Goal: Information Seeking & Learning: Learn about a topic

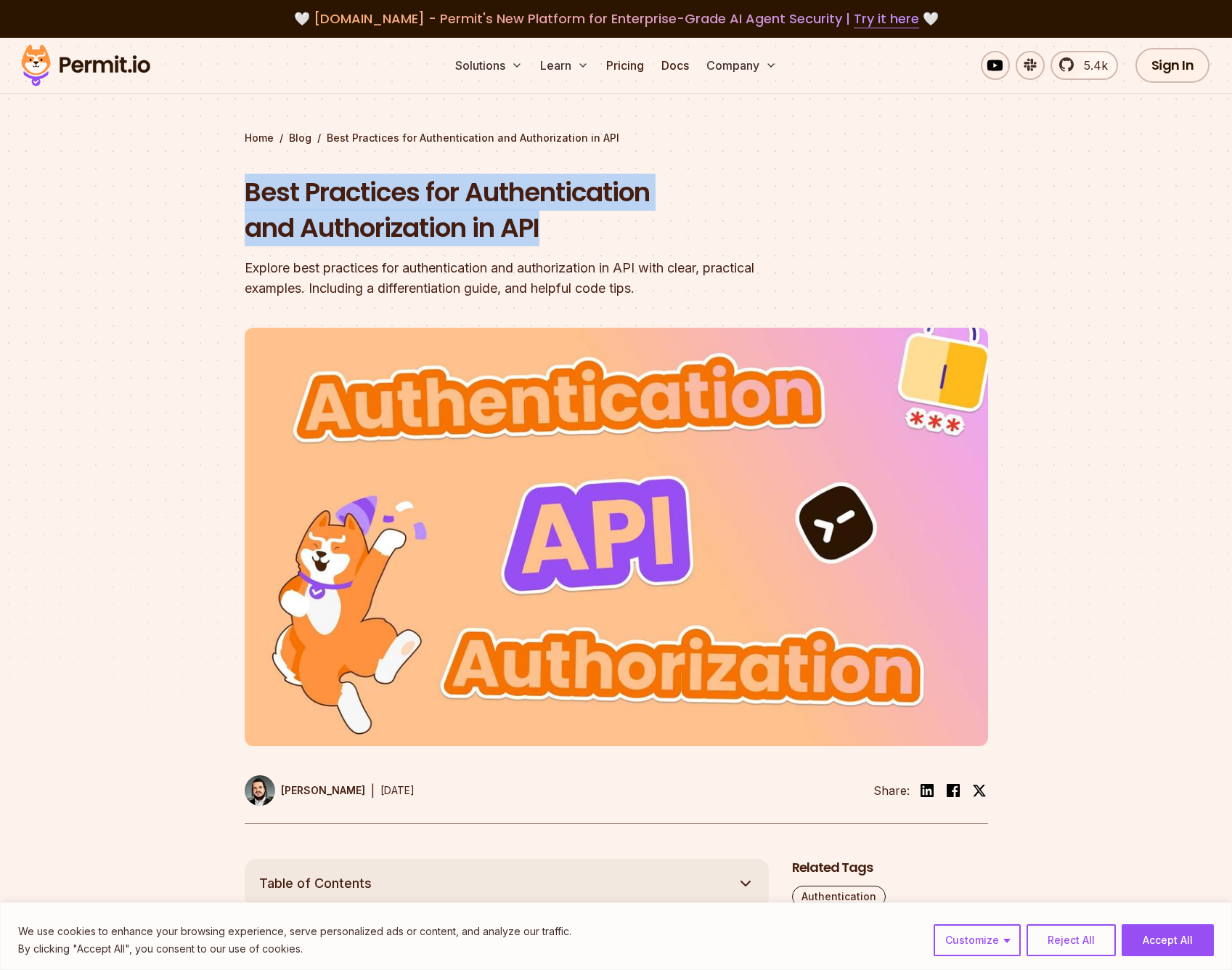
drag, startPoint x: 237, startPoint y: 190, endPoint x: 632, endPoint y: 236, distance: 397.7
click at [632, 236] on section "Home / Blog / Best Practices for Authentication and Authorization in API Best P…" at bounding box center [616, 448] width 1232 height 821
click at [632, 236] on h1 "Best Practices for Authentication and Authorization in API" at bounding box center [524, 210] width 557 height 72
drag, startPoint x: 638, startPoint y: 232, endPoint x: 195, endPoint y: 203, distance: 443.9
click at [195, 203] on section "Home / Blog / Best Practices for Authentication and Authorization in API Best P…" at bounding box center [616, 448] width 1232 height 821
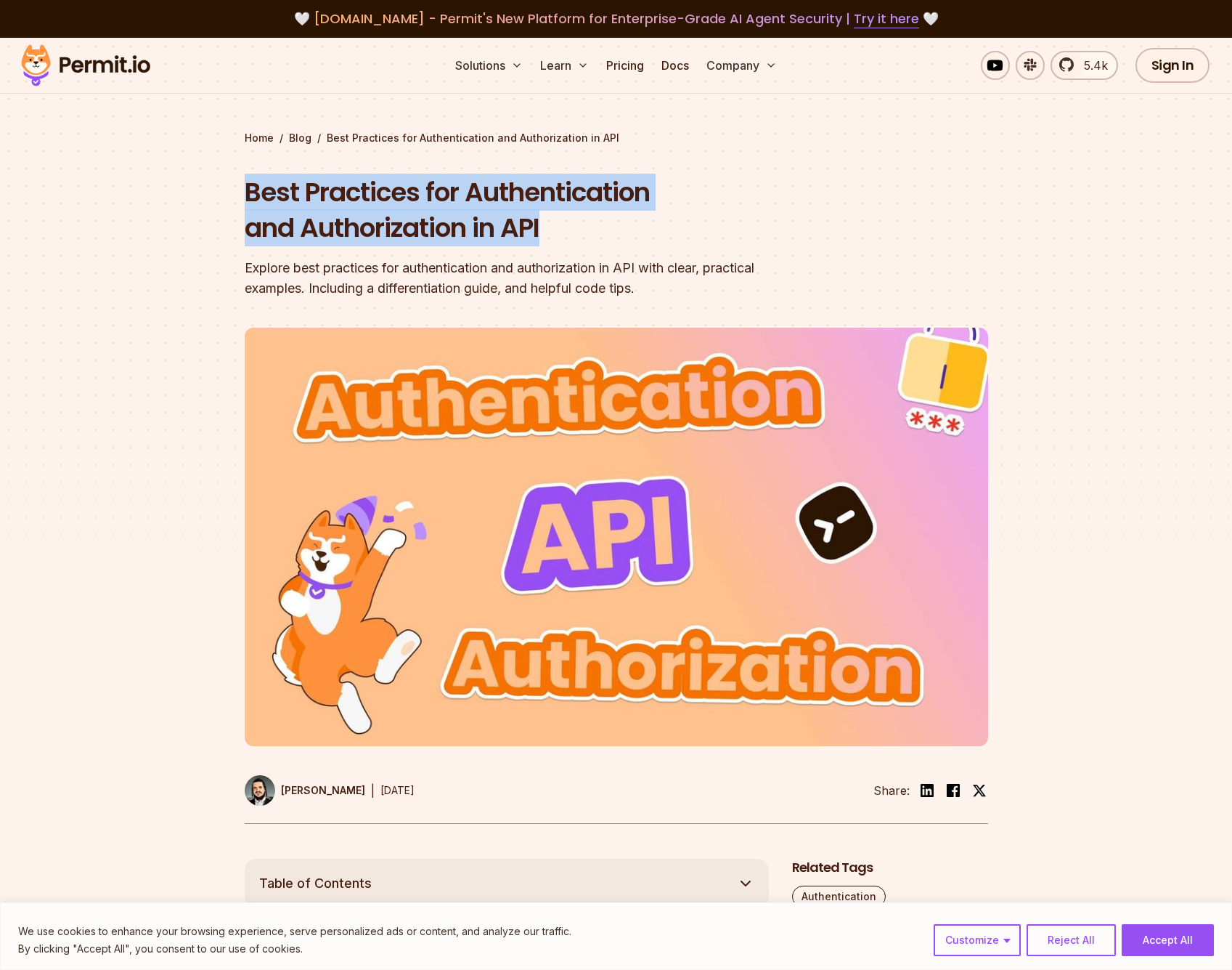
click at [196, 202] on section "Home / Blog / Best Practices for Authentication and Authorization in API Best P…" at bounding box center [616, 448] width 1232 height 821
drag, startPoint x: 228, startPoint y: 195, endPoint x: 542, endPoint y: 229, distance: 315.8
click at [542, 229] on section "Home / Blog / Best Practices for Authentication and Authorization in API Best P…" at bounding box center [616, 448] width 1232 height 821
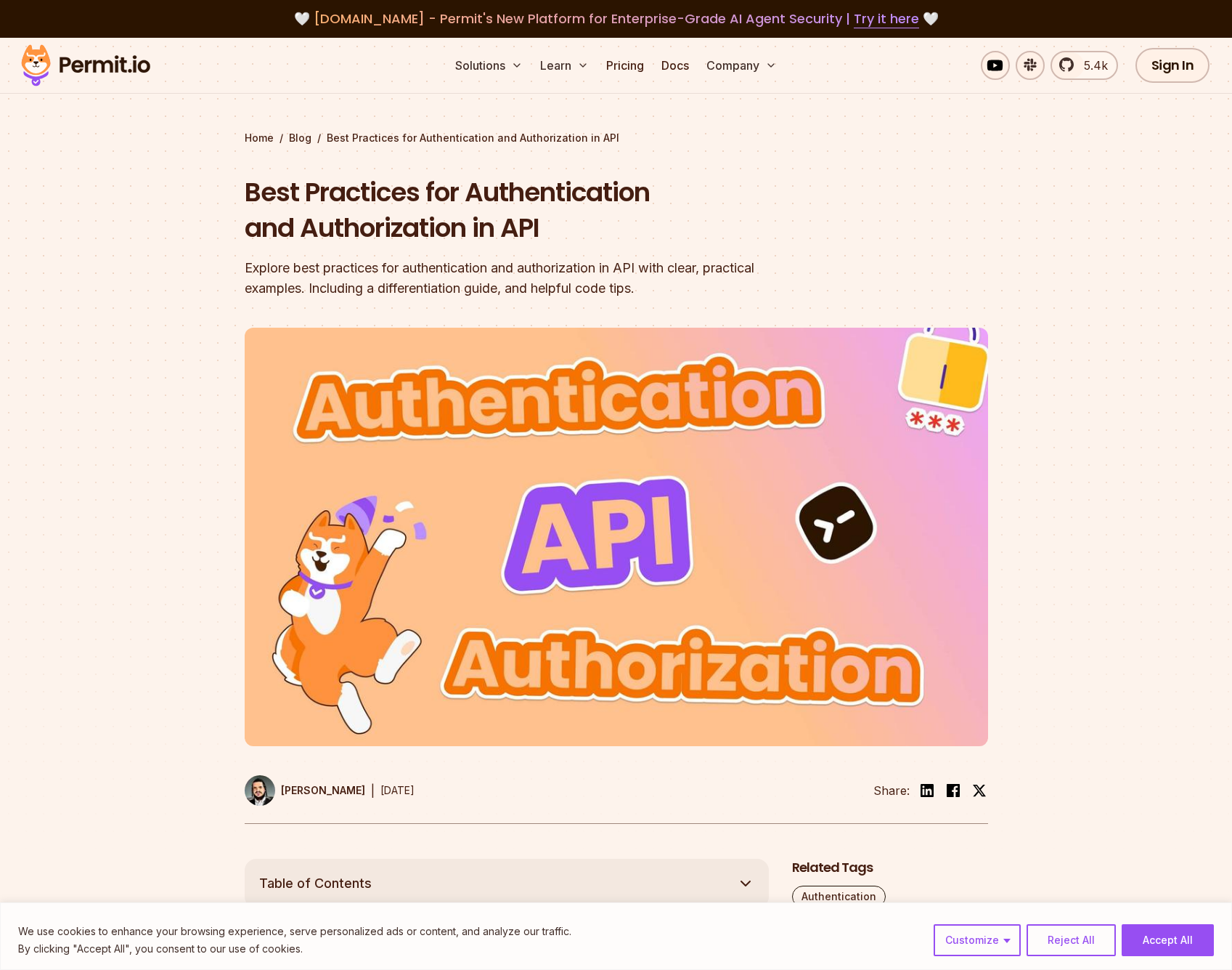
drag, startPoint x: 543, startPoint y: 229, endPoint x: 561, endPoint y: 227, distance: 18.1
click at [543, 229] on h1 "Best Practices for Authentication and Authorization in API" at bounding box center [524, 210] width 557 height 72
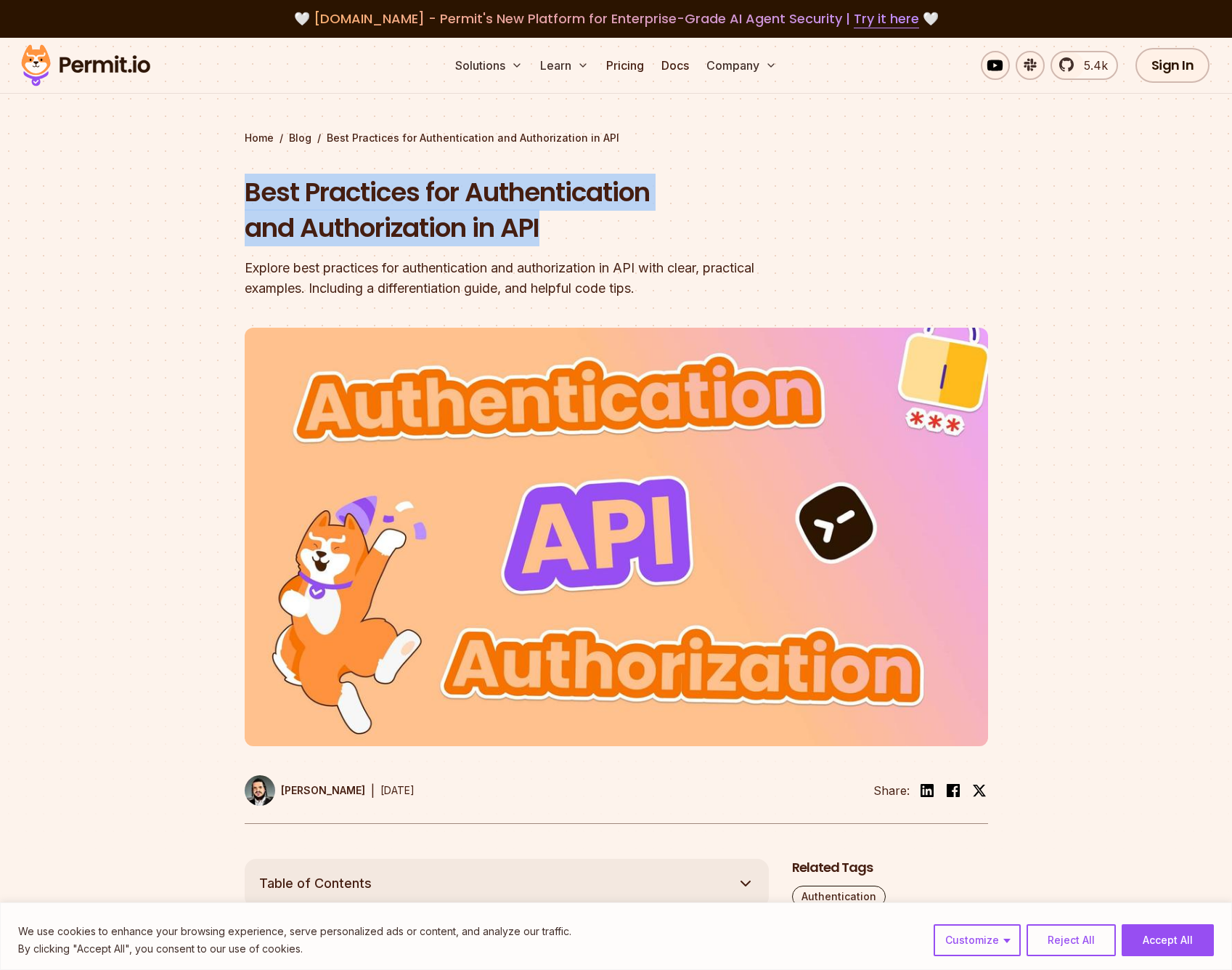
drag, startPoint x: 560, startPoint y: 227, endPoint x: 239, endPoint y: 187, distance: 323.5
click at [239, 187] on section "Home / Blog / Best Practices for Authentication and Authorization in API Best P…" at bounding box center [616, 448] width 1232 height 821
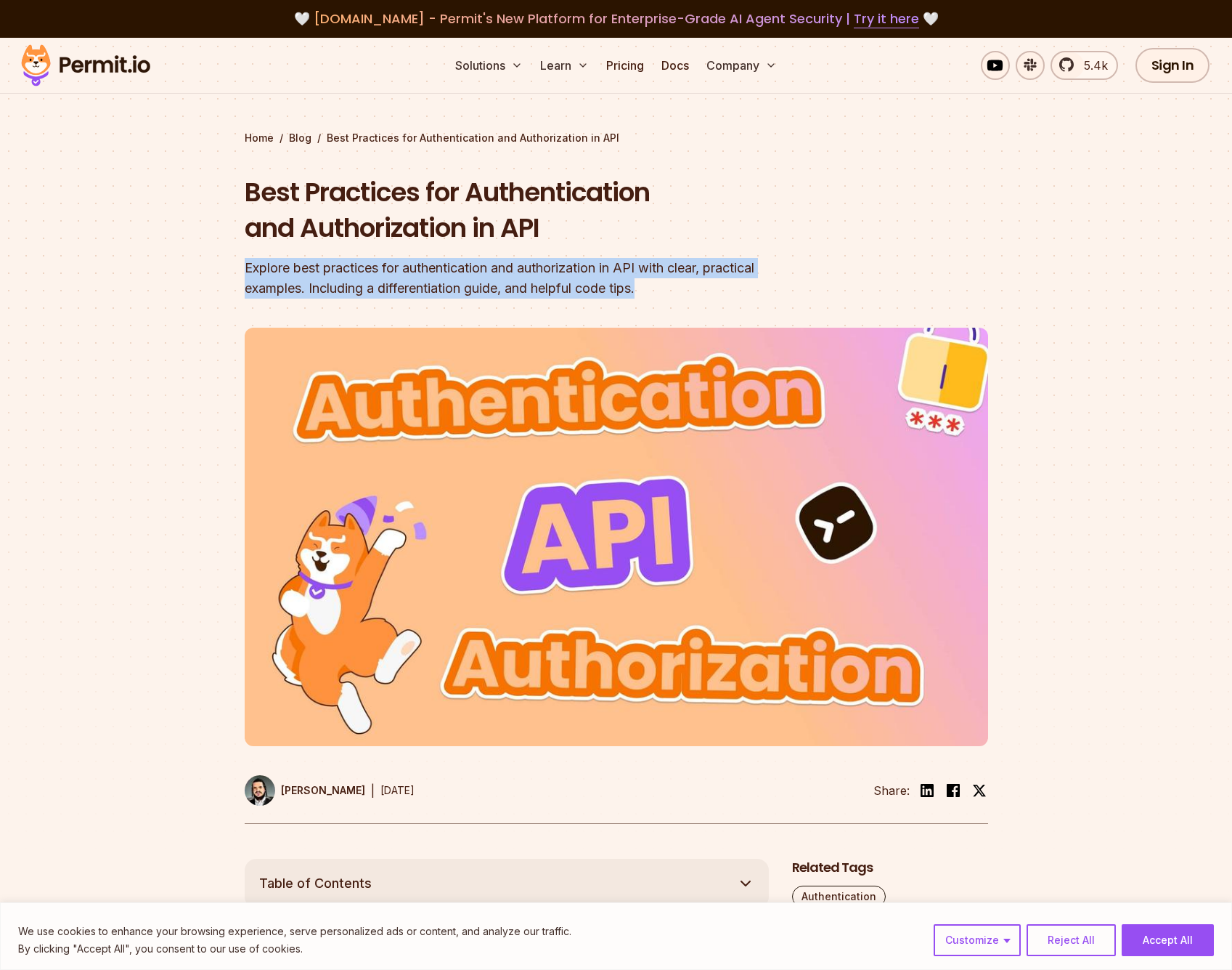
drag, startPoint x: 530, startPoint y: 283, endPoint x: 789, endPoint y: 298, distance: 259.4
click at [789, 298] on section "Home / Blog / Best Practices for Authentication and Authorization in API Best P…" at bounding box center [616, 448] width 1232 height 821
click at [789, 298] on header "Best Practices for Authentication and Authorization in API Explore best practic…" at bounding box center [617, 499] width 744 height 650
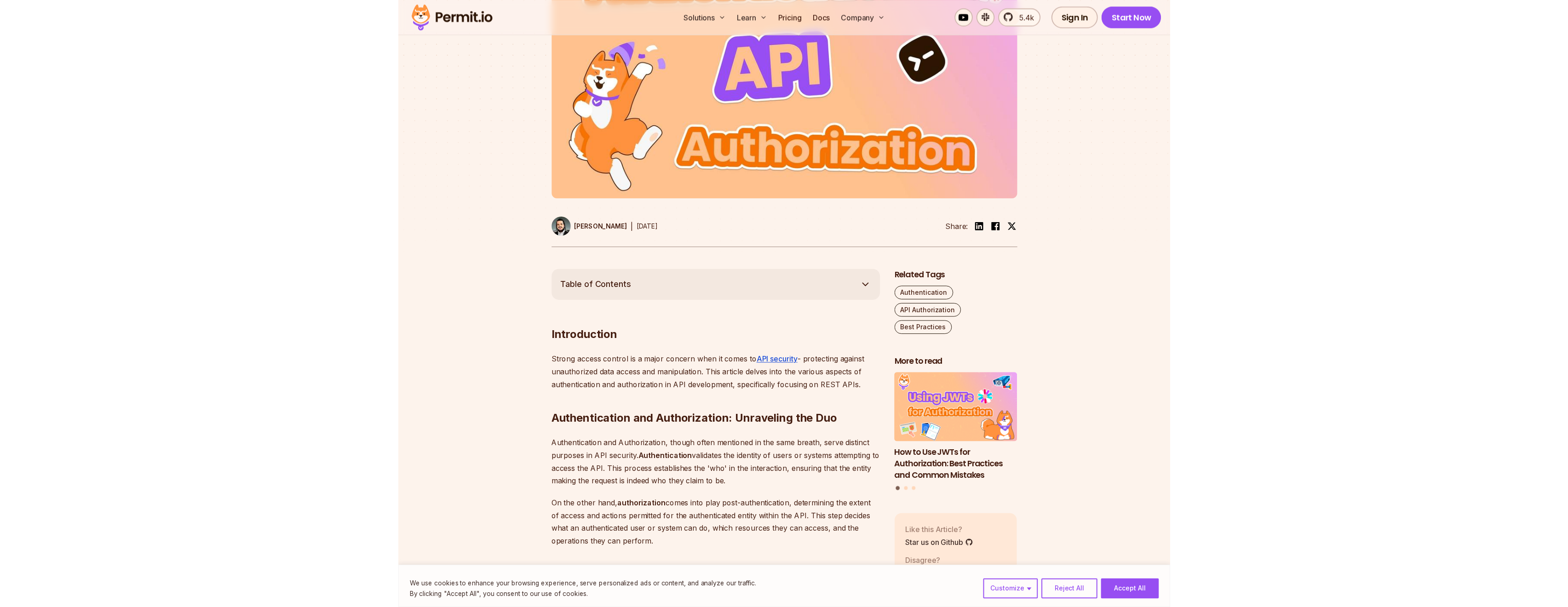
scroll to position [278, 0]
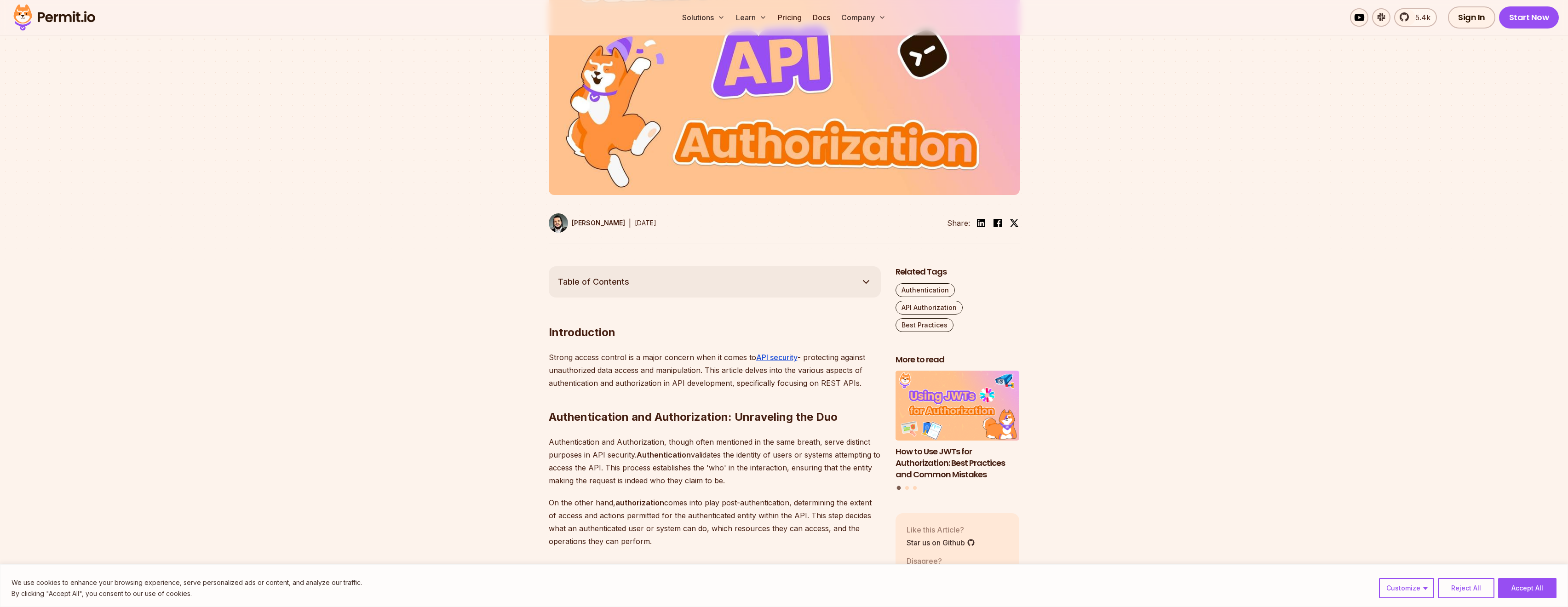
click at [564, 229] on img at bounding box center [558, 223] width 19 height 19
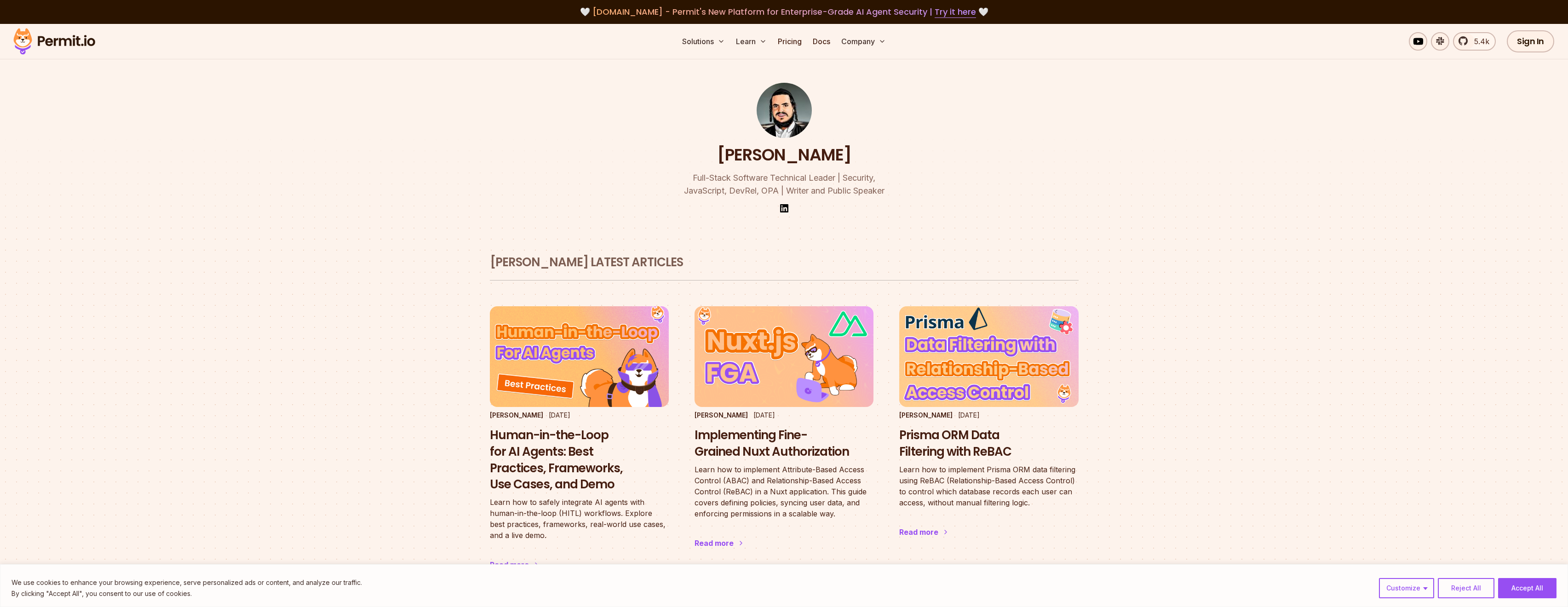
click at [780, 191] on p "Full-Stack Software Technical Leader | Security, JavaScript, DevRel, OPA | Writ…" at bounding box center [784, 184] width 353 height 26
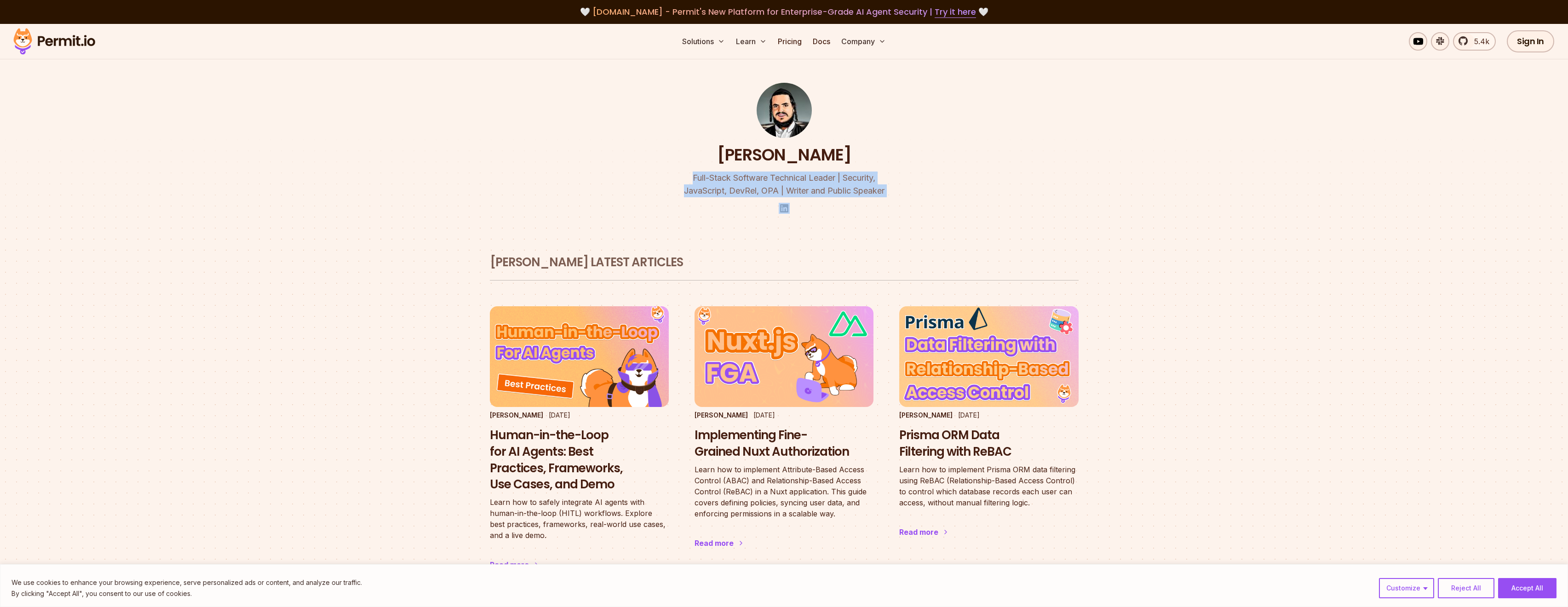
drag, startPoint x: 852, startPoint y: 191, endPoint x: 844, endPoint y: 189, distance: 8.2
click at [780, 191] on p "Full-Stack Software Technical Leader | Security, JavaScript, DevRel, OPA | Writ…" at bounding box center [784, 184] width 353 height 26
click at [780, 186] on p "Full-Stack Software Technical Leader | Security, JavaScript, DevRel, OPA | Writ…" at bounding box center [784, 184] width 353 height 26
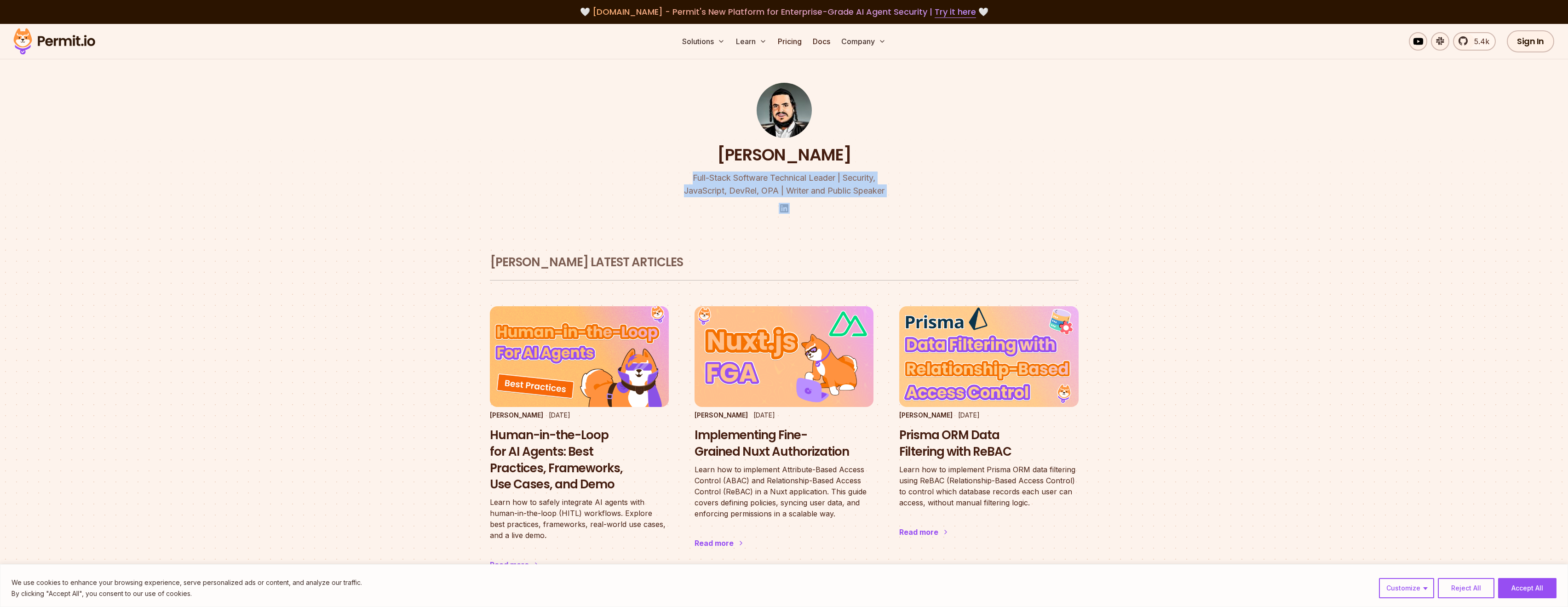
click at [780, 186] on p "Full-Stack Software Technical Leader | Security, JavaScript, DevRel, OPA | Writ…" at bounding box center [784, 184] width 353 height 26
